Goal: Information Seeking & Learning: Learn about a topic

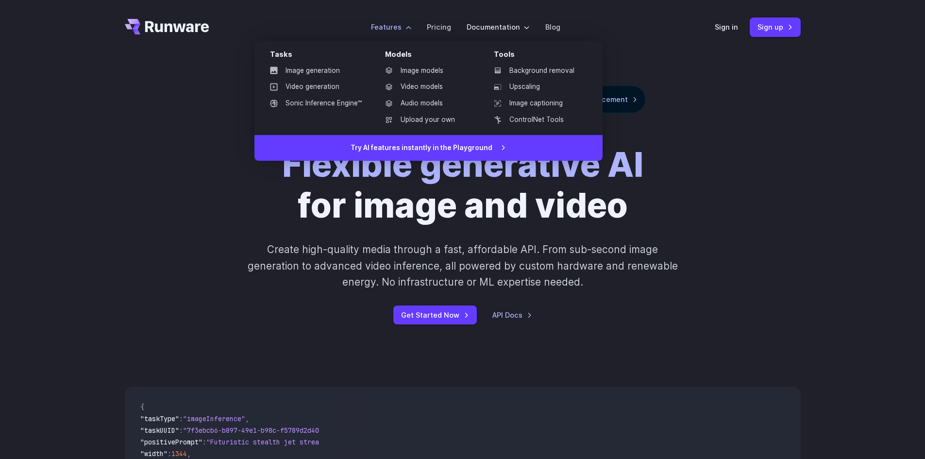
click at [387, 30] on label "Features" at bounding box center [391, 26] width 40 height 11
click at [420, 83] on link "Video models" at bounding box center [427, 87] width 101 height 15
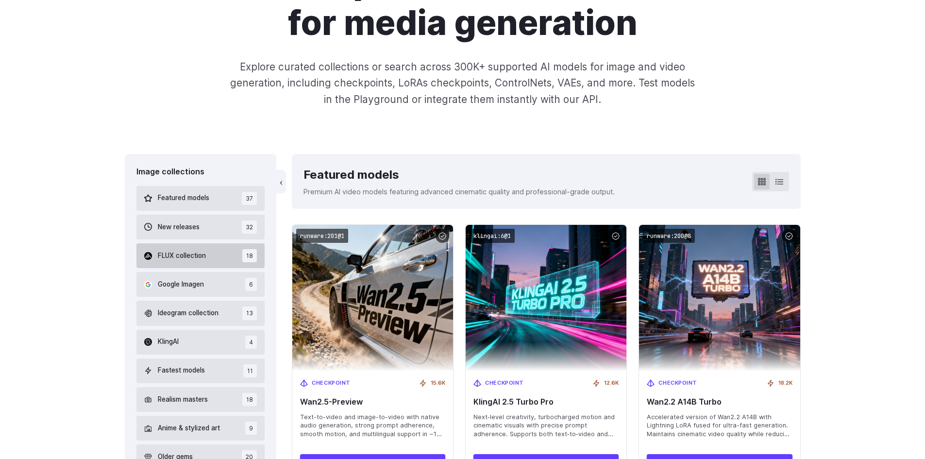
scroll to position [194, 0]
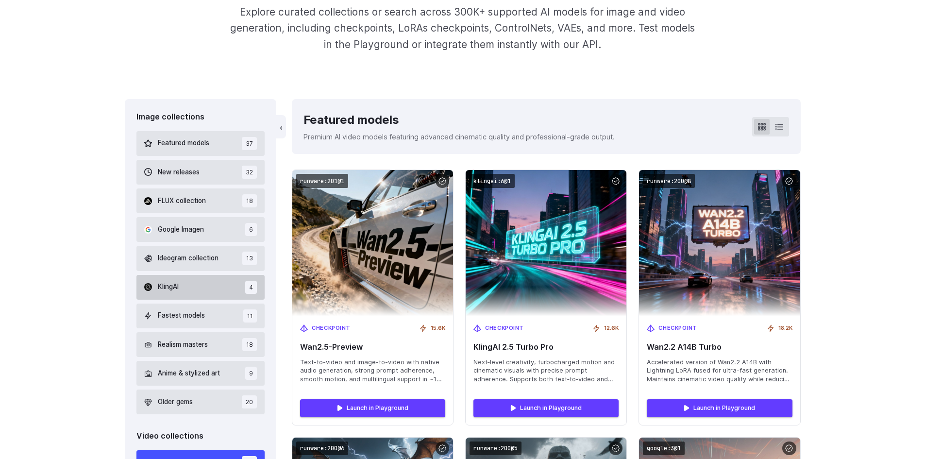
click at [203, 291] on button "KlingAI 4" at bounding box center [200, 287] width 129 height 25
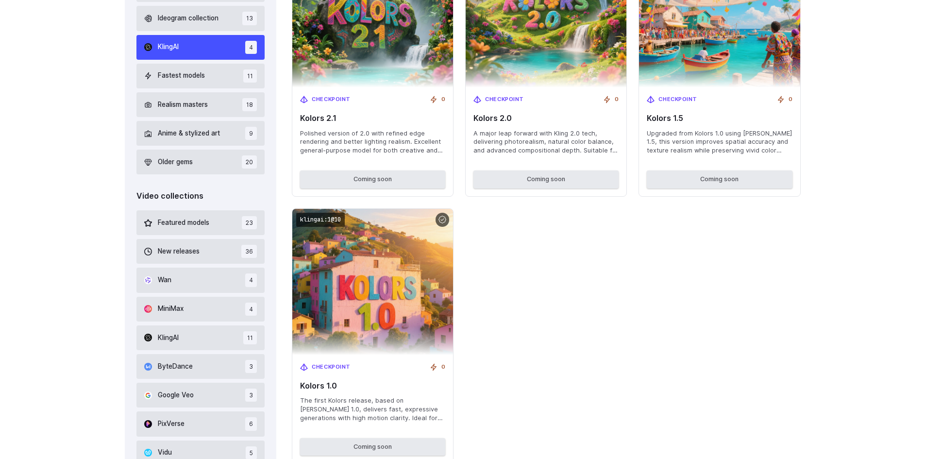
scroll to position [426, 0]
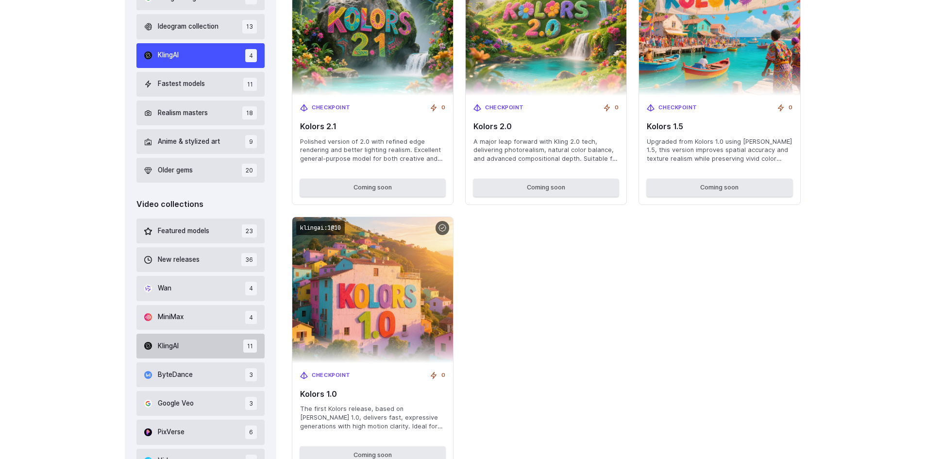
click at [185, 344] on button "KlingAI 11" at bounding box center [200, 346] width 129 height 25
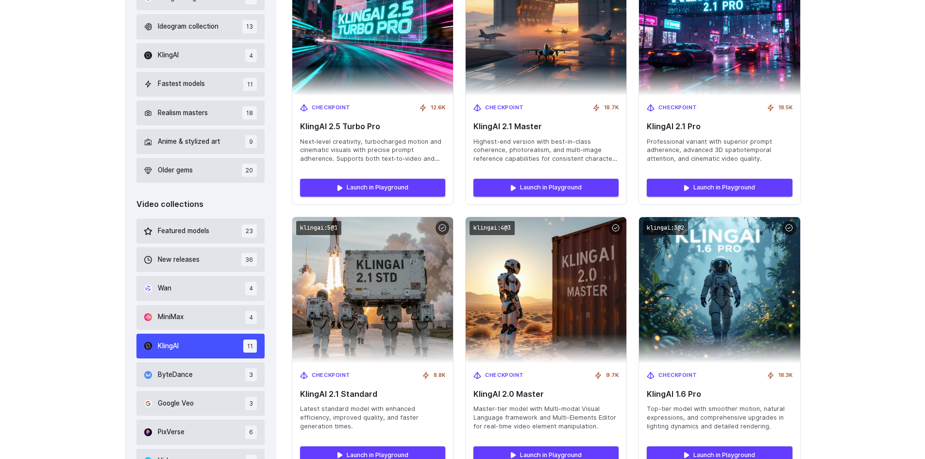
click at [156, 341] on div "KlingAI" at bounding box center [161, 346] width 34 height 11
click at [163, 330] on button "MiniMax 4" at bounding box center [200, 317] width 129 height 25
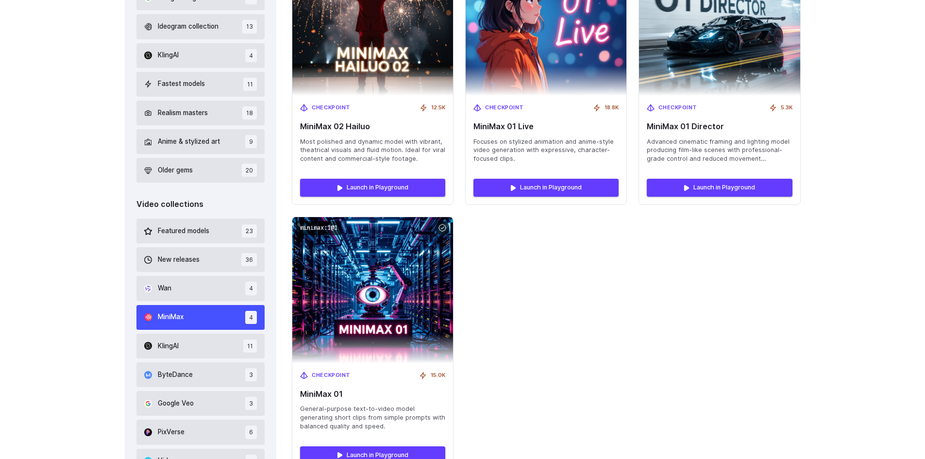
scroll to position [410, 0]
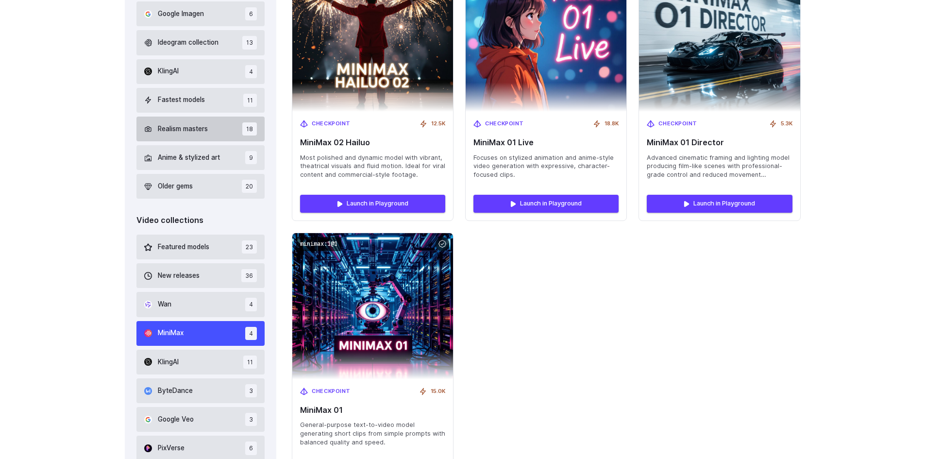
click at [174, 141] on button "Realism masters 18" at bounding box center [200, 129] width 129 height 25
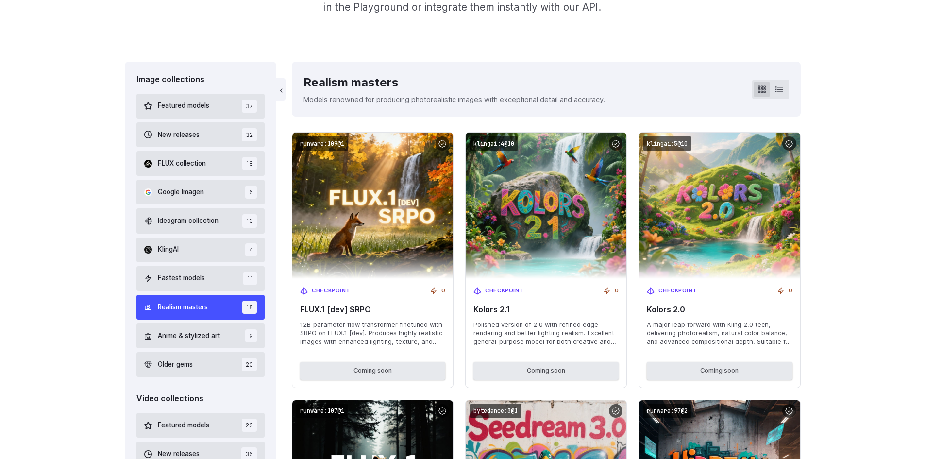
scroll to position [474, 0]
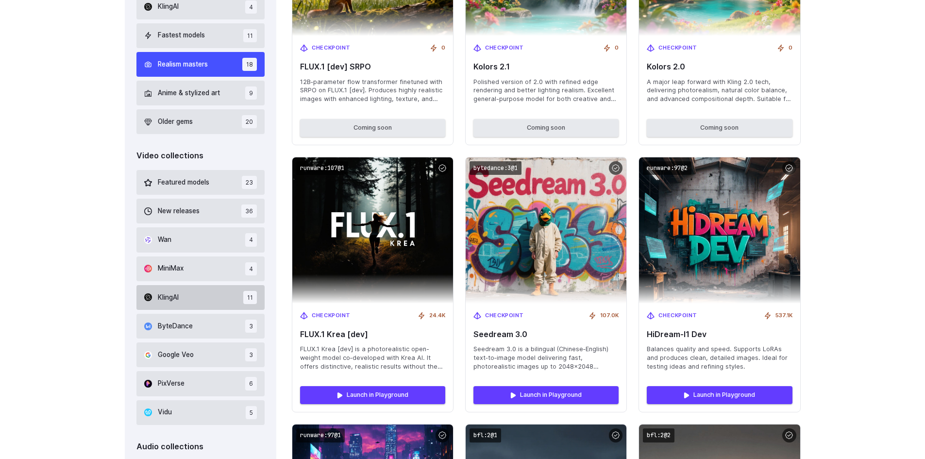
click at [164, 301] on span "KlingAI" at bounding box center [168, 297] width 21 height 11
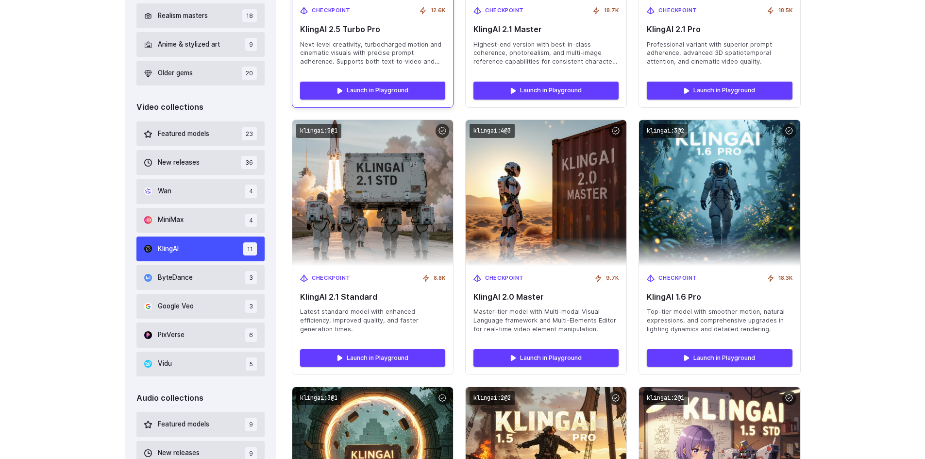
scroll to position [426, 0]
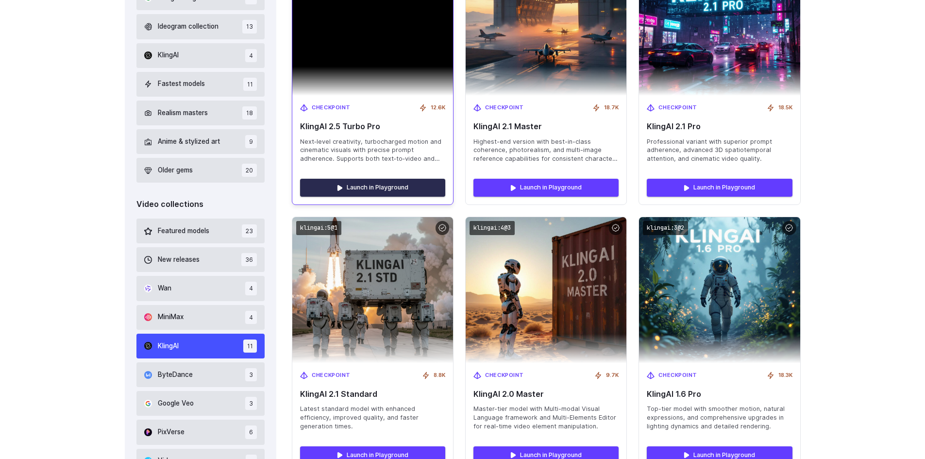
click at [384, 184] on link "Launch in Playground" at bounding box center [372, 187] width 145 height 17
